Goal: Information Seeking & Learning: Find specific fact

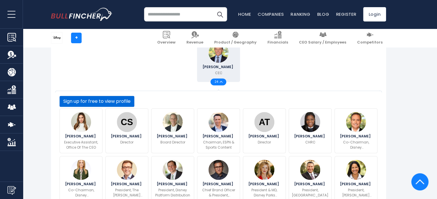
scroll to position [159, 0]
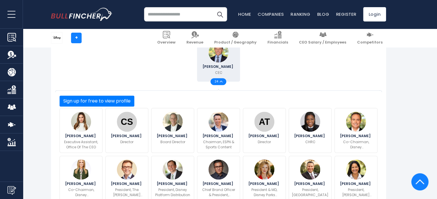
click at [217, 82] on span "24" at bounding box center [216, 81] width 5 height 3
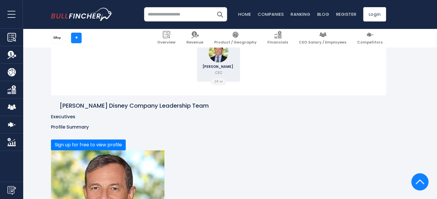
click at [217, 82] on span "24" at bounding box center [216, 81] width 5 height 3
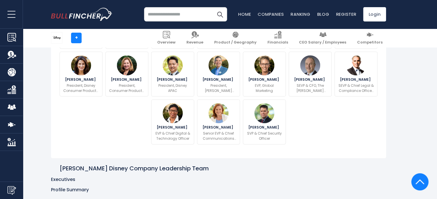
scroll to position [315, 0]
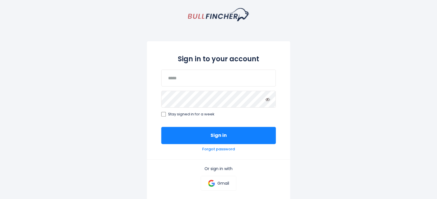
scroll to position [22, 0]
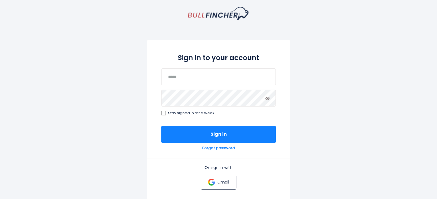
click at [226, 181] on p "Gmail" at bounding box center [223, 182] width 12 height 5
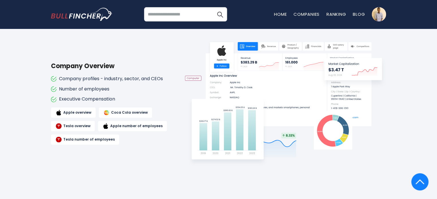
scroll to position [313, 0]
click at [167, 18] on input "search" at bounding box center [185, 14] width 83 height 14
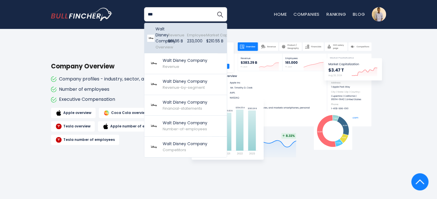
type input "***"
click at [205, 37] on div "Market Capitalization $210.55 B Created with Highcharts 12.1.2" at bounding box center [212, 38] width 23 height 27
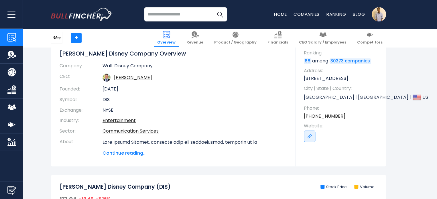
scroll to position [53, 0]
click at [133, 154] on span "Continue reading..." at bounding box center [195, 153] width 185 height 7
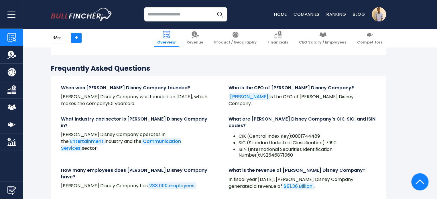
scroll to position [2122, 0]
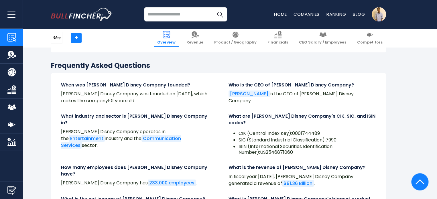
click at [189, 17] on input "search" at bounding box center [185, 14] width 83 height 14
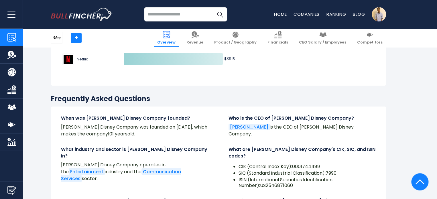
scroll to position [2089, 0]
click at [243, 124] on link "Robert A. Iger" at bounding box center [249, 127] width 41 height 7
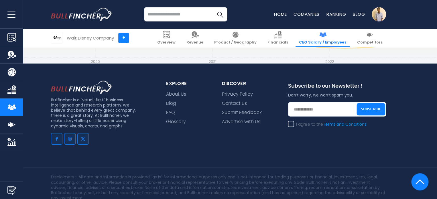
scroll to position [1935, 0]
click at [199, 9] on input "search" at bounding box center [185, 14] width 83 height 14
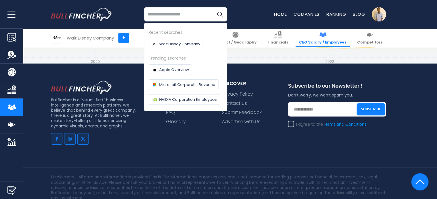
paste input "**********"
type input "**********"
click at [213, 7] on button "Search" at bounding box center [220, 14] width 14 height 14
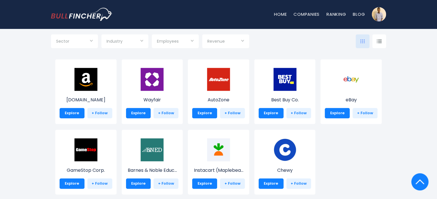
scroll to position [225, 0]
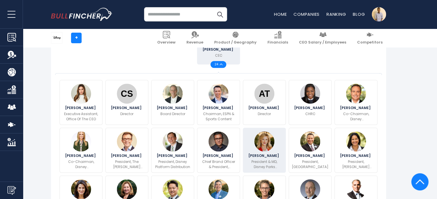
scroll to position [175, 0]
